Goal: Task Accomplishment & Management: Use online tool/utility

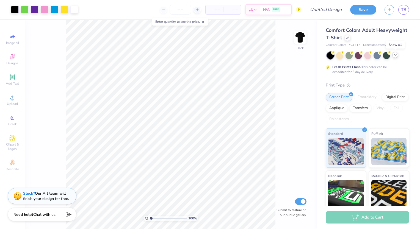
click at [393, 57] on icon at bounding box center [395, 55] width 4 height 4
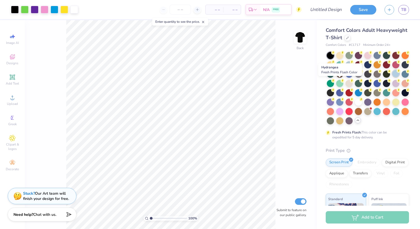
click at [392, 77] on div at bounding box center [395, 73] width 7 height 7
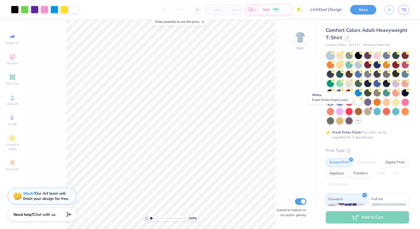
click at [355, 105] on div at bounding box center [358, 101] width 7 height 7
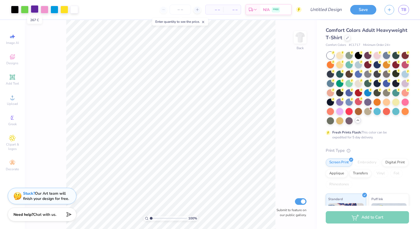
click at [36, 7] on div at bounding box center [35, 9] width 8 height 8
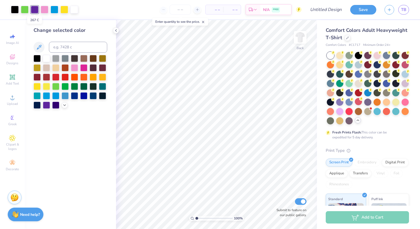
click at [36, 7] on div at bounding box center [35, 10] width 8 height 8
click at [74, 96] on div at bounding box center [74, 95] width 7 height 7
click at [45, 9] on div at bounding box center [45, 9] width 8 height 8
click at [39, 93] on div at bounding box center [37, 95] width 7 height 7
click at [66, 106] on icon at bounding box center [64, 104] width 4 height 4
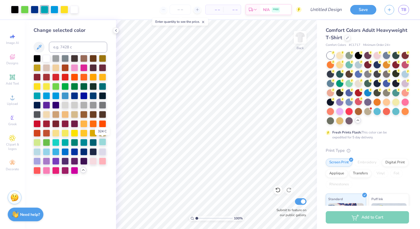
click at [101, 143] on div at bounding box center [102, 141] width 7 height 7
click at [46, 150] on div at bounding box center [46, 151] width 7 height 7
click at [75, 163] on div at bounding box center [74, 160] width 7 height 7
click at [49, 95] on div at bounding box center [46, 95] width 7 height 7
click at [104, 153] on div at bounding box center [102, 151] width 7 height 7
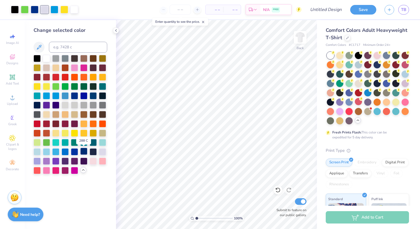
click at [84, 151] on div at bounding box center [83, 151] width 7 height 7
click at [56, 153] on div at bounding box center [55, 151] width 7 height 7
click at [38, 152] on div at bounding box center [37, 151] width 7 height 7
click at [63, 152] on div at bounding box center [65, 151] width 7 height 7
click at [54, 8] on div at bounding box center [55, 9] width 8 height 8
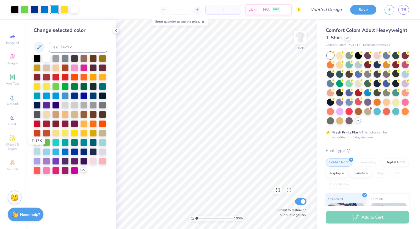
click at [37, 149] on div at bounding box center [37, 151] width 7 height 7
click at [85, 150] on div at bounding box center [83, 151] width 7 height 7
click at [64, 8] on div at bounding box center [64, 9] width 8 height 8
click at [105, 150] on div at bounding box center [102, 151] width 7 height 7
click at [75, 12] on div at bounding box center [74, 9] width 8 height 8
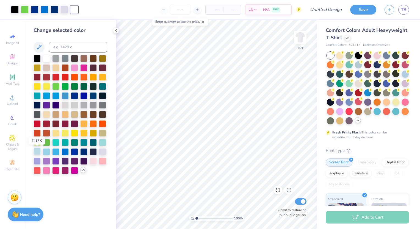
click at [38, 151] on div at bounding box center [37, 151] width 7 height 7
click at [24, 12] on div at bounding box center [25, 9] width 8 height 8
click at [59, 142] on div at bounding box center [55, 141] width 7 height 7
click at [100, 143] on div at bounding box center [102, 141] width 7 height 7
click at [40, 141] on div at bounding box center [37, 141] width 7 height 7
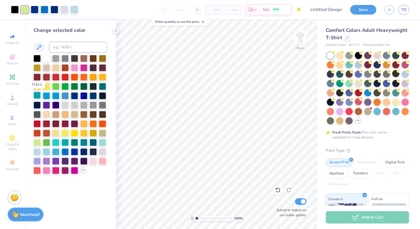
click at [38, 95] on div at bounding box center [37, 95] width 7 height 7
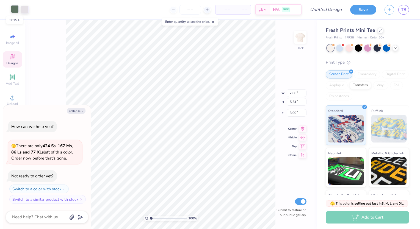
click at [16, 10] on div at bounding box center [15, 9] width 8 height 8
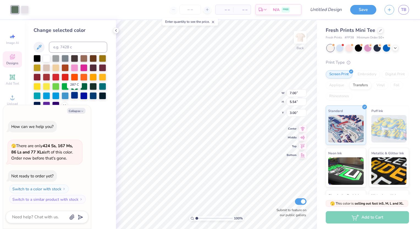
click at [73, 97] on div at bounding box center [74, 95] width 7 height 7
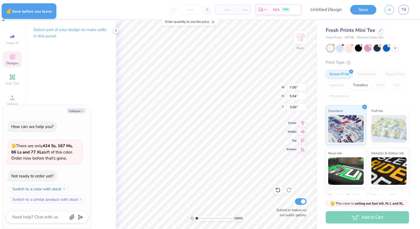
type textarea "x"
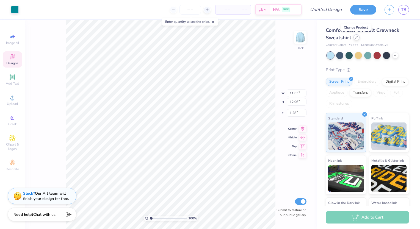
click at [358, 39] on div at bounding box center [356, 37] width 6 height 6
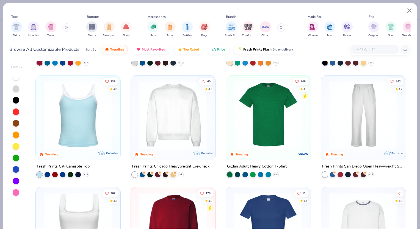
scroll to position [100, 0]
click at [231, 118] on img at bounding box center [195, 115] width 74 height 68
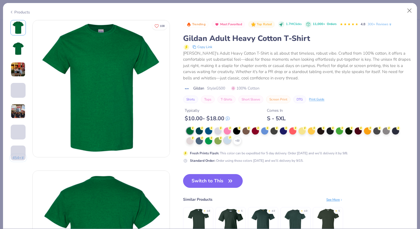
click at [228, 138] on icon at bounding box center [230, 138] width 4 height 4
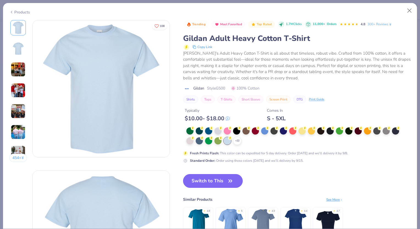
click at [208, 180] on button "Switch to This" at bounding box center [213, 181] width 60 height 14
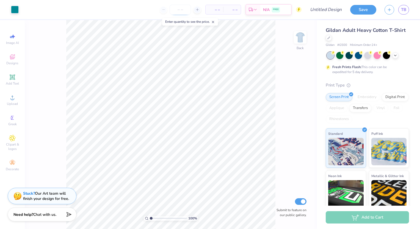
click at [182, 11] on input "number" at bounding box center [180, 10] width 21 height 10
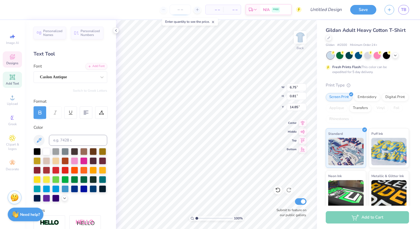
scroll to position [4, 1]
type textarea "SIGMA THETA TAU"
click at [177, 12] on input "number" at bounding box center [180, 10] width 21 height 10
type input "42"
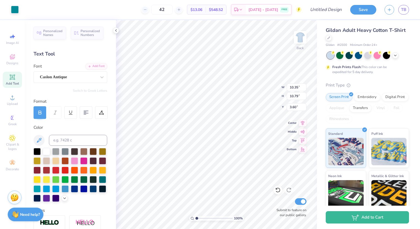
type input "10.35"
type input "10.79"
type input "3.50"
click at [276, 191] on icon at bounding box center [277, 189] width 5 height 5
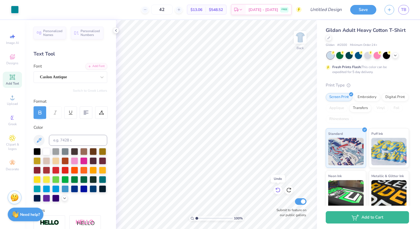
click at [276, 191] on icon at bounding box center [277, 189] width 5 height 5
click at [290, 190] on icon at bounding box center [288, 189] width 5 height 5
click at [71, 192] on div at bounding box center [74, 188] width 7 height 7
click at [277, 187] on icon at bounding box center [277, 189] width 5 height 5
click at [71, 192] on div at bounding box center [74, 188] width 7 height 7
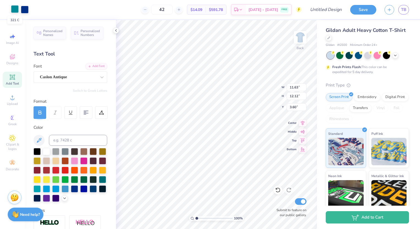
click at [17, 10] on div at bounding box center [15, 9] width 8 height 8
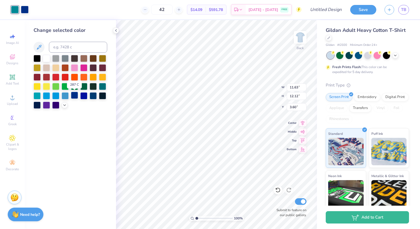
click at [75, 94] on div at bounding box center [74, 95] width 7 height 7
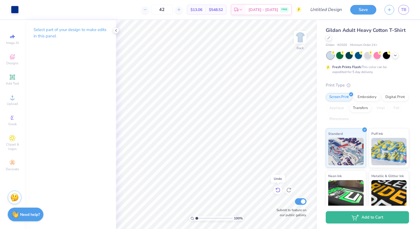
click at [279, 192] on icon at bounding box center [277, 189] width 5 height 5
click at [393, 53] on icon at bounding box center [395, 55] width 4 height 4
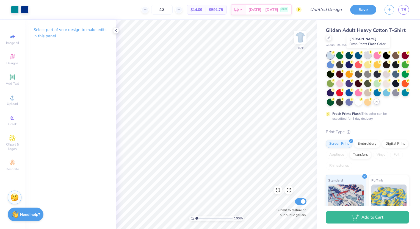
click at [371, 54] on icon at bounding box center [370, 52] width 4 height 4
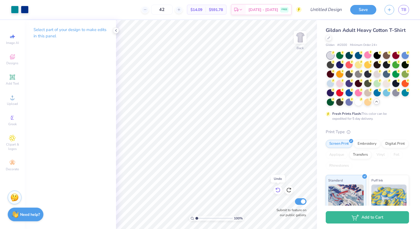
click at [277, 188] on icon at bounding box center [277, 190] width 5 height 5
click at [290, 189] on icon at bounding box center [288, 190] width 5 height 5
click at [343, 66] on div at bounding box center [339, 64] width 7 height 7
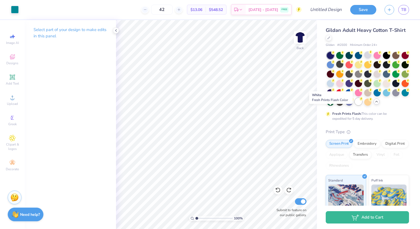
click at [355, 105] on div at bounding box center [358, 101] width 7 height 7
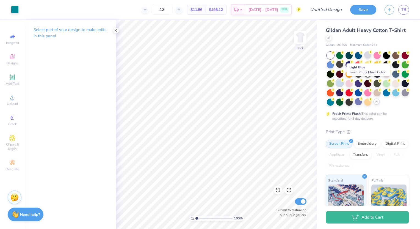
click at [343, 83] on div at bounding box center [339, 82] width 7 height 7
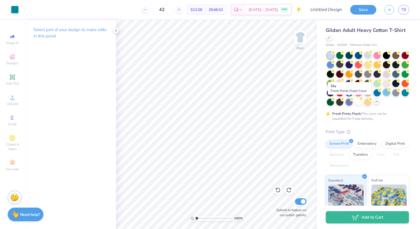
click at [383, 96] on div at bounding box center [386, 92] width 7 height 7
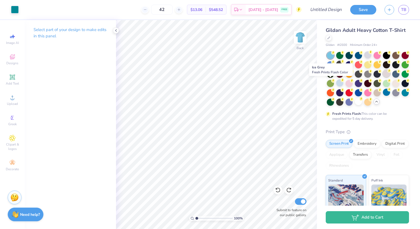
click at [383, 77] on div at bounding box center [386, 73] width 7 height 7
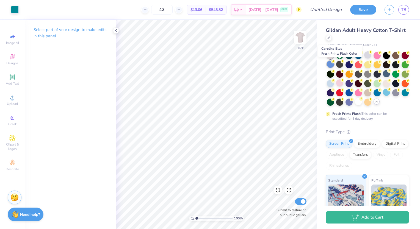
click at [334, 66] on div at bounding box center [330, 64] width 7 height 7
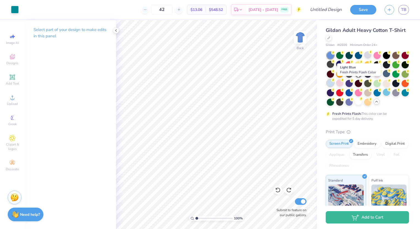
click at [334, 84] on div at bounding box center [330, 82] width 7 height 7
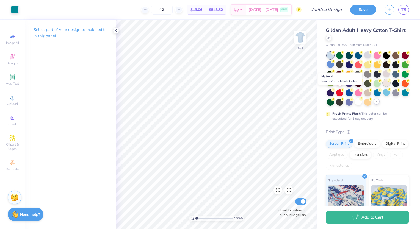
click at [383, 87] on div at bounding box center [386, 82] width 7 height 7
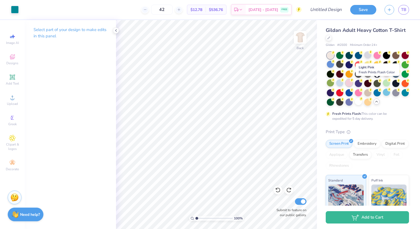
click at [353, 85] on div at bounding box center [348, 82] width 7 height 7
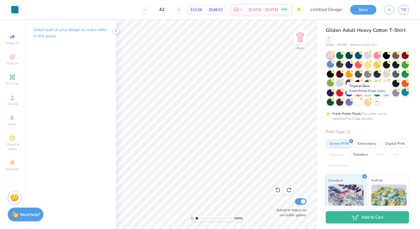
click at [401, 96] on div at bounding box center [404, 92] width 7 height 7
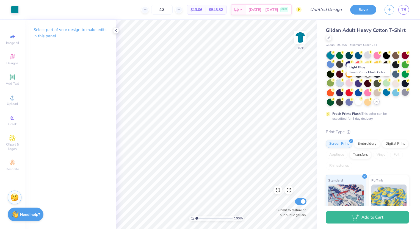
click at [343, 85] on div at bounding box center [339, 82] width 7 height 7
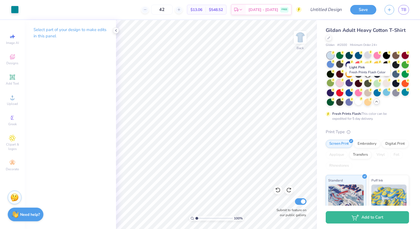
click at [343, 83] on div at bounding box center [339, 82] width 7 height 7
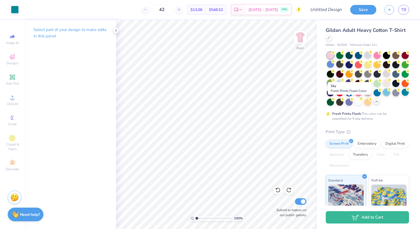
click at [383, 96] on div at bounding box center [386, 92] width 7 height 7
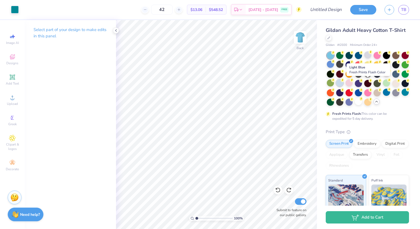
click at [343, 82] on div at bounding box center [339, 82] width 7 height 7
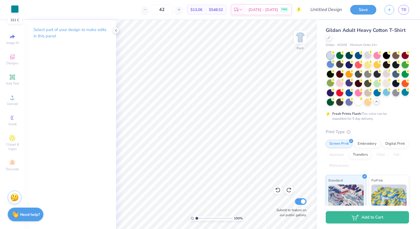
click at [18, 10] on div at bounding box center [15, 9] width 8 height 8
click at [14, 12] on div at bounding box center [15, 9] width 8 height 8
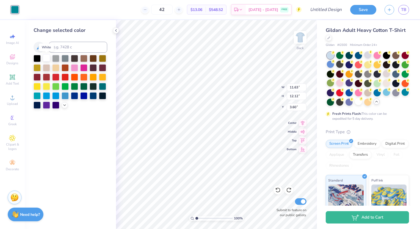
click at [43, 60] on div at bounding box center [46, 57] width 7 height 7
click at [38, 95] on div at bounding box center [37, 95] width 7 height 7
click at [74, 95] on div at bounding box center [74, 95] width 7 height 7
click at [83, 98] on div at bounding box center [83, 95] width 7 height 7
click at [91, 96] on div at bounding box center [93, 95] width 7 height 7
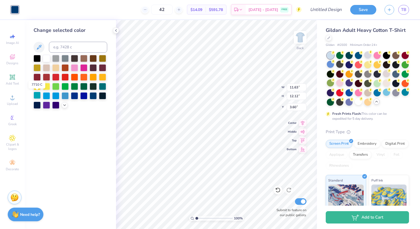
click at [40, 95] on div at bounding box center [37, 95] width 7 height 7
click at [63, 97] on div at bounding box center [65, 95] width 7 height 7
click at [65, 103] on icon at bounding box center [64, 104] width 4 height 4
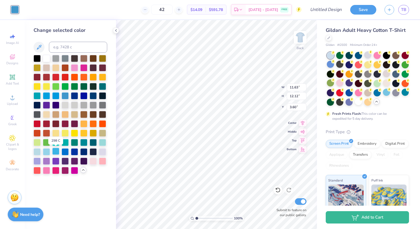
click at [56, 149] on div at bounding box center [55, 151] width 7 height 7
click at [64, 149] on div at bounding box center [65, 151] width 7 height 7
click at [83, 142] on div at bounding box center [83, 141] width 7 height 7
click at [86, 94] on div at bounding box center [83, 95] width 7 height 7
click at [40, 96] on div at bounding box center [37, 95] width 7 height 7
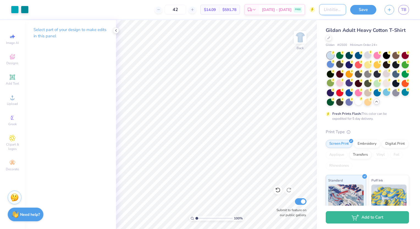
click at [319, 10] on input "Design Title" at bounding box center [332, 9] width 27 height 11
type input "Fall Retreat Design 1"
click at [366, 11] on button "Save" at bounding box center [363, 9] width 26 height 10
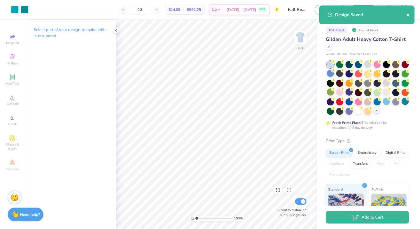
click at [408, 15] on div "Design Saved" at bounding box center [366, 14] width 95 height 19
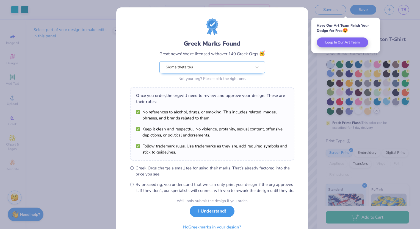
click at [211, 217] on button "I Understand!" at bounding box center [212, 211] width 45 height 11
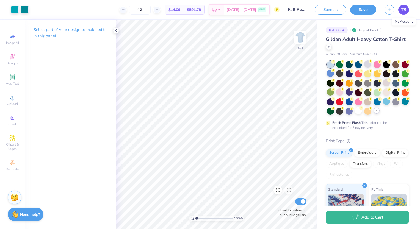
click at [405, 10] on span "TB" at bounding box center [403, 10] width 5 height 6
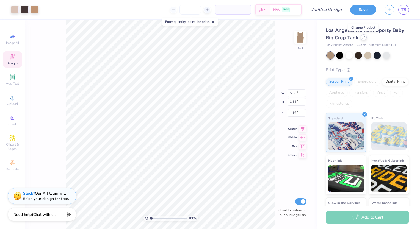
click at [360, 38] on div at bounding box center [363, 37] width 6 height 6
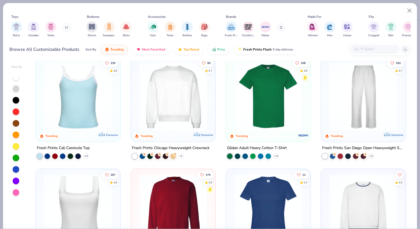
scroll to position [119, 0]
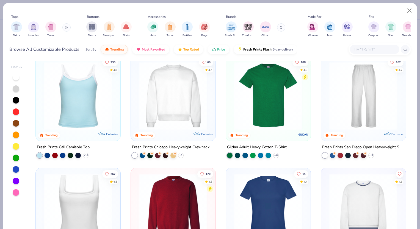
click at [264, 122] on img at bounding box center [268, 96] width 74 height 68
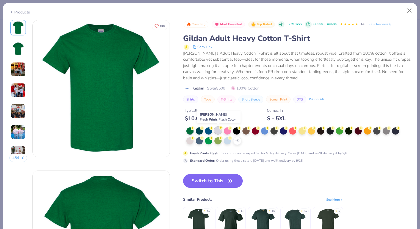
click at [221, 131] on div at bounding box center [217, 130] width 7 height 7
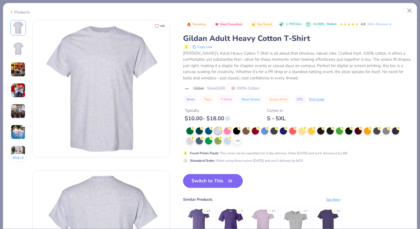
click at [211, 181] on button "Switch to This" at bounding box center [213, 181] width 60 height 14
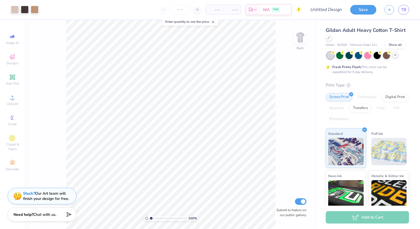
click at [393, 55] on icon at bounding box center [395, 55] width 4 height 4
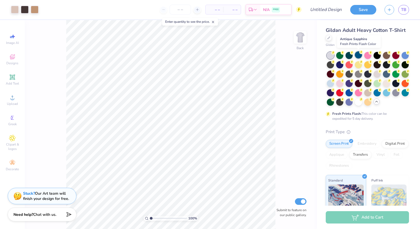
click at [357, 57] on div at bounding box center [358, 54] width 7 height 7
click at [355, 105] on div at bounding box center [358, 101] width 7 height 7
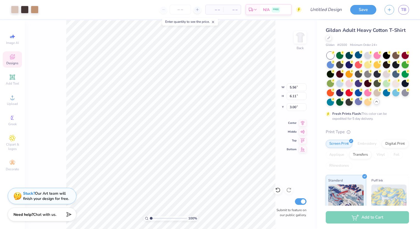
type input "3.00"
type input "8.70"
type input "9.56"
click at [184, 13] on input "number" at bounding box center [180, 10] width 21 height 10
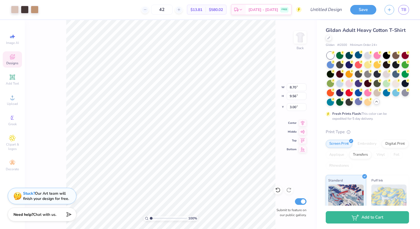
type input "42"
click at [24, 9] on div at bounding box center [25, 9] width 8 height 8
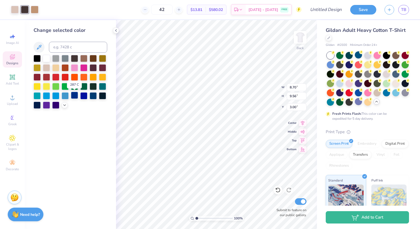
click at [75, 97] on div at bounding box center [74, 95] width 7 height 7
click at [95, 95] on div at bounding box center [93, 95] width 7 height 7
click at [35, 7] on div at bounding box center [35, 9] width 8 height 8
click at [54, 59] on div at bounding box center [55, 57] width 7 height 7
click at [277, 188] on icon at bounding box center [277, 190] width 5 height 5
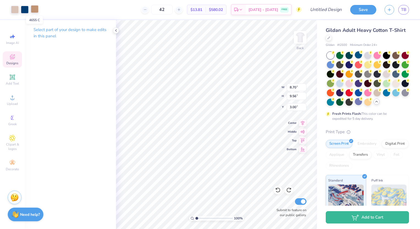
click at [35, 9] on div at bounding box center [35, 9] width 8 height 8
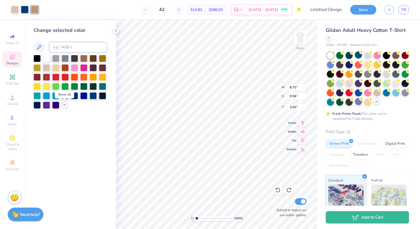
click at [63, 106] on icon at bounding box center [64, 104] width 4 height 4
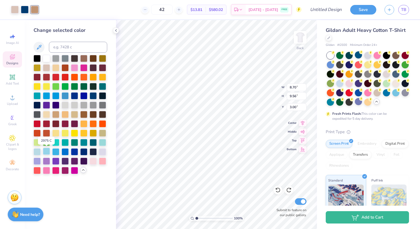
click at [47, 150] on div at bounding box center [46, 151] width 7 height 7
click at [278, 191] on icon at bounding box center [277, 189] width 5 height 5
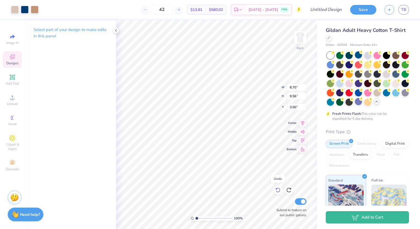
click at [278, 191] on icon at bounding box center [277, 189] width 5 height 5
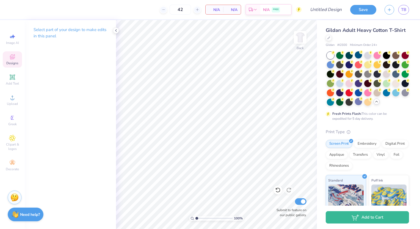
click at [10, 58] on icon at bounding box center [12, 57] width 7 height 7
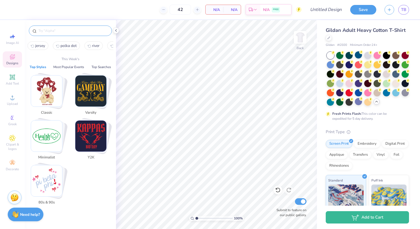
click at [48, 29] on input "text" at bounding box center [73, 30] width 70 height 5
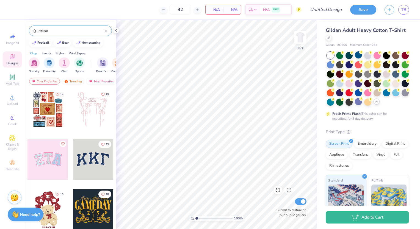
type input "retreat"
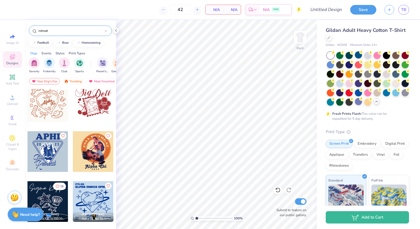
scroll to position [1358, 0]
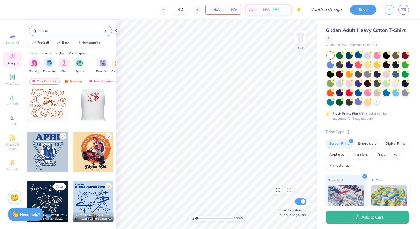
click at [103, 102] on div at bounding box center [93, 102] width 122 height 41
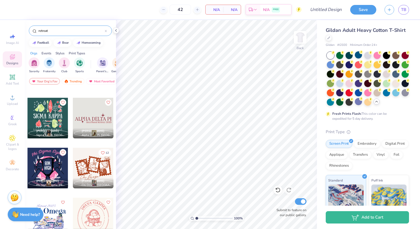
scroll to position [1542, 0]
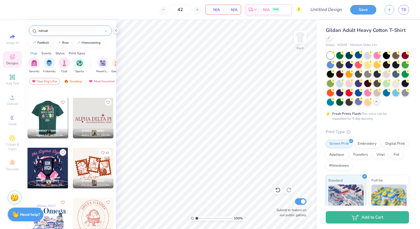
click at [42, 116] on div at bounding box center [48, 118] width 122 height 41
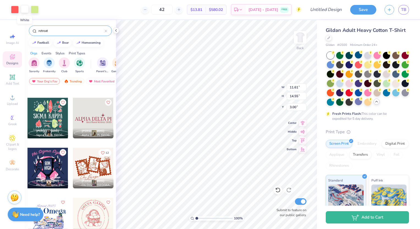
click at [24, 10] on div at bounding box center [25, 9] width 8 height 8
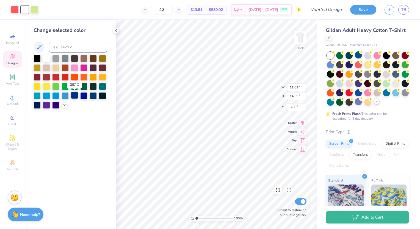
click at [75, 95] on div at bounding box center [74, 95] width 7 height 7
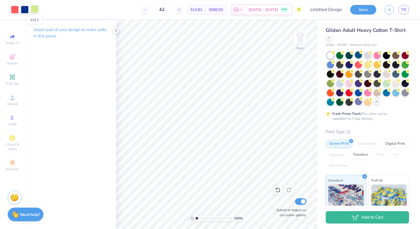
click at [36, 9] on div at bounding box center [35, 9] width 8 height 8
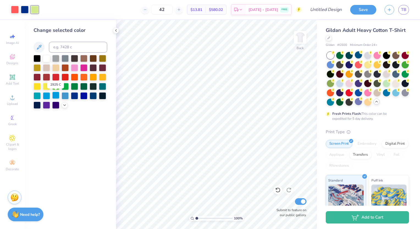
click at [55, 92] on div at bounding box center [55, 95] width 7 height 7
click at [66, 104] on icon at bounding box center [64, 104] width 4 height 4
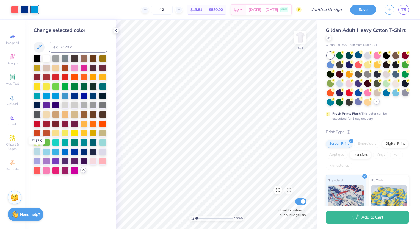
click at [36, 151] on div at bounding box center [37, 151] width 7 height 7
click at [15, 7] on div at bounding box center [15, 9] width 8 height 8
click at [38, 150] on div at bounding box center [37, 151] width 7 height 7
click at [275, 188] on icon at bounding box center [277, 189] width 5 height 5
click at [102, 140] on div at bounding box center [102, 141] width 7 height 7
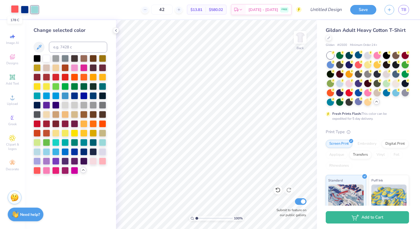
click at [13, 12] on div at bounding box center [15, 9] width 8 height 8
click at [38, 150] on div at bounding box center [37, 151] width 7 height 7
click at [35, 9] on div at bounding box center [35, 9] width 8 height 8
click at [55, 143] on div at bounding box center [55, 141] width 7 height 7
click at [64, 96] on div at bounding box center [65, 95] width 7 height 7
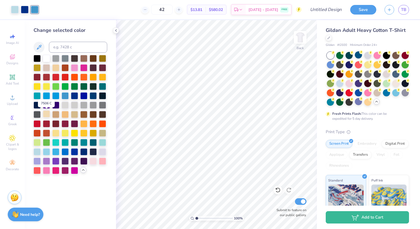
click at [46, 115] on div at bounding box center [46, 113] width 7 height 7
click at [45, 150] on div at bounding box center [46, 151] width 7 height 7
click at [16, 9] on div at bounding box center [15, 9] width 8 height 8
click at [55, 132] on div at bounding box center [55, 132] width 7 height 7
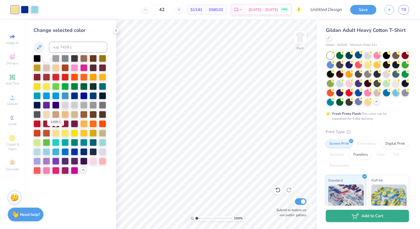
click at [332, 212] on button "Add to Cart" at bounding box center [367, 216] width 83 height 12
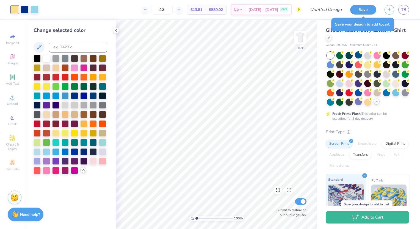
click at [346, 185] on div "Standard" at bounding box center [346, 194] width 40 height 40
click at [83, 74] on div at bounding box center [83, 76] width 7 height 7
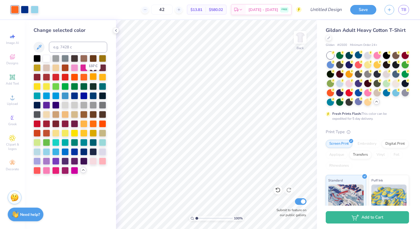
click at [94, 78] on div at bounding box center [93, 76] width 7 height 7
click at [102, 77] on div at bounding box center [102, 76] width 7 height 7
click at [86, 122] on div at bounding box center [83, 123] width 7 height 7
click at [92, 121] on div at bounding box center [93, 123] width 7 height 7
click at [85, 78] on div at bounding box center [83, 76] width 7 height 7
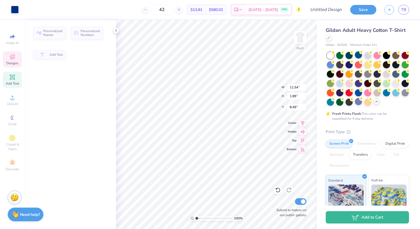
type input "11.54"
type input "1.89"
type input "8.49"
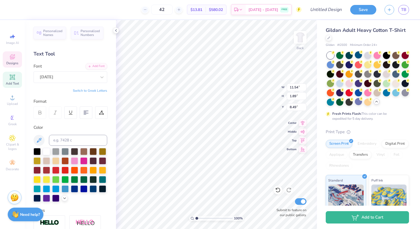
scroll to position [4, 2]
type textarea "Sigma Theta Tau"
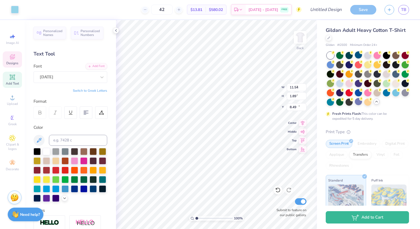
type input "2.13"
type input "3.45"
type input "10.75"
type input "3.69"
type input "1.87"
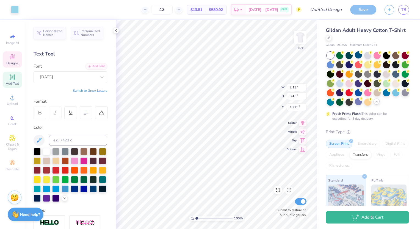
type input "15.68"
type input "15.02"
type input "1.84"
type input "8.52"
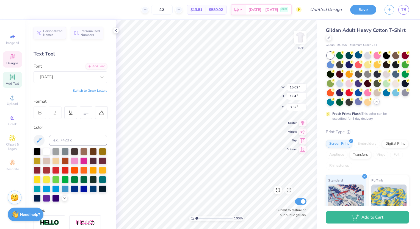
type input "12.45"
type input "1.53"
type input "8.73"
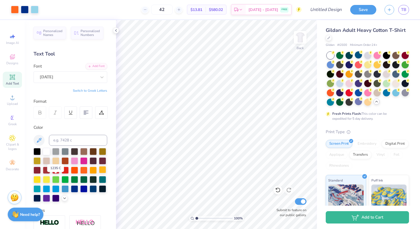
click at [99, 173] on div at bounding box center [102, 169] width 7 height 7
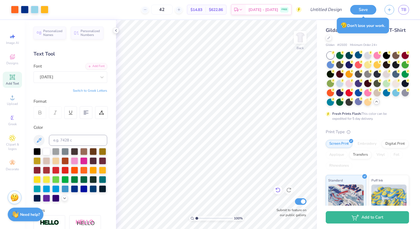
click at [276, 190] on icon at bounding box center [277, 189] width 5 height 5
click at [14, 8] on div at bounding box center [15, 9] width 8 height 8
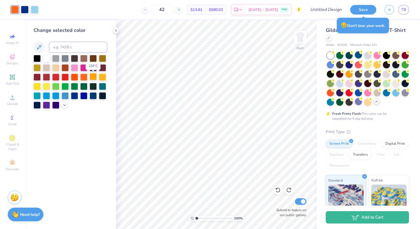
click at [94, 75] on div at bounding box center [93, 76] width 7 height 7
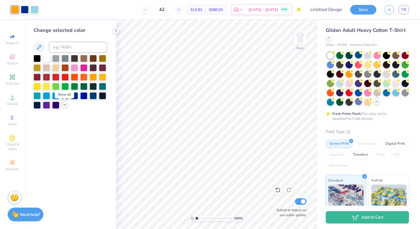
click at [66, 104] on icon at bounding box center [64, 104] width 4 height 4
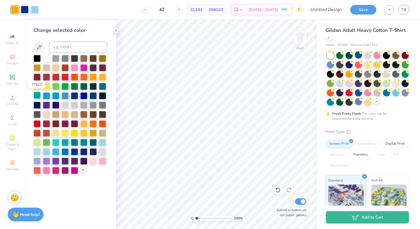
click at [38, 96] on div at bounding box center [37, 95] width 7 height 7
click at [106, 152] on div at bounding box center [102, 151] width 7 height 7
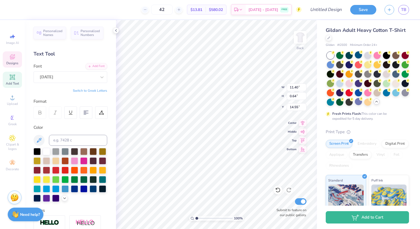
scroll to position [4, 1]
type textarea "Fall R E T R E A T"
type input "3.69"
type input "1.87"
type input "15.68"
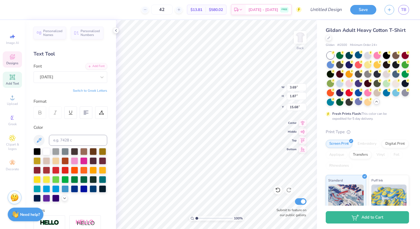
scroll to position [4, 1]
type textarea "2025"
click at [111, 146] on div "Personalized Names Personalized Numbers Text Tool Add Font Font [DATE] Switch t…" at bounding box center [70, 124] width 91 height 209
type textarea "F A L L R E T R E A T"
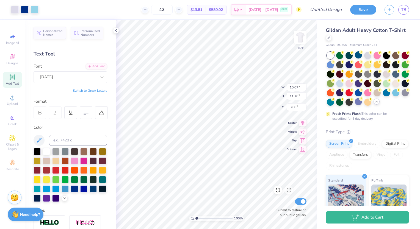
type input "10.07"
type input "11.76"
type input "11.02"
type input "12.87"
type input "8.99"
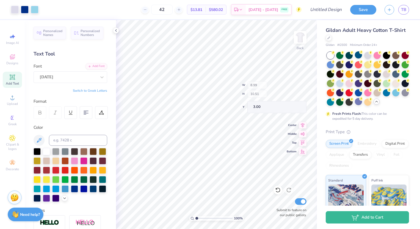
type input "10.51"
type input "11.05"
type input "12.91"
click at [279, 190] on icon at bounding box center [277, 189] width 5 height 5
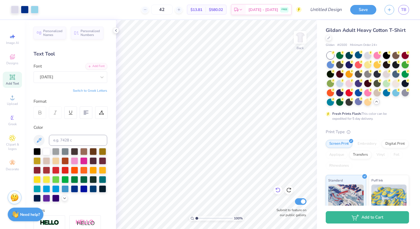
click at [277, 191] on icon at bounding box center [277, 189] width 5 height 5
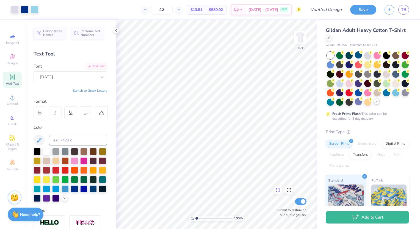
click at [277, 191] on icon at bounding box center [277, 189] width 5 height 5
click at [277, 190] on icon at bounding box center [277, 189] width 5 height 5
click at [291, 189] on icon at bounding box center [288, 189] width 5 height 5
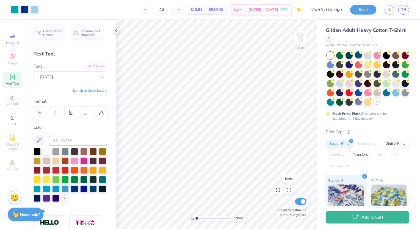
click at [291, 189] on icon at bounding box center [288, 189] width 5 height 5
type input "12.12"
type input "14.16"
click at [322, 7] on input "Design Title" at bounding box center [332, 9] width 27 height 11
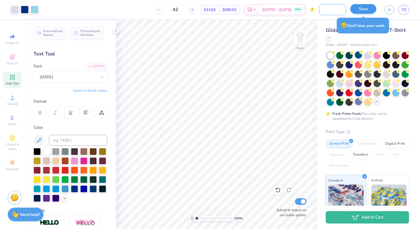
type input "Fall Retreat 2025 Design 2"
click at [360, 13] on button "Save" at bounding box center [363, 9] width 26 height 10
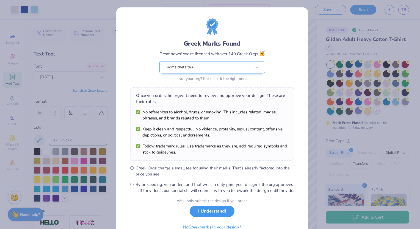
click at [218, 217] on button "I Understand!" at bounding box center [212, 211] width 45 height 11
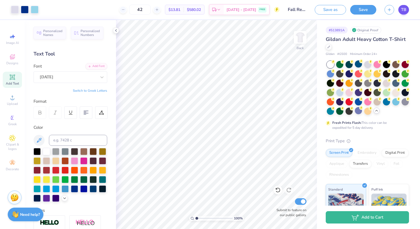
drag, startPoint x: 360, startPoint y: 10, endPoint x: 404, endPoint y: 10, distance: 44.0
click at [404, 10] on div "Save as Save TB" at bounding box center [367, 9] width 105 height 19
click at [404, 10] on span "TB" at bounding box center [403, 10] width 5 height 6
